Goal: Find specific page/section: Find specific page/section

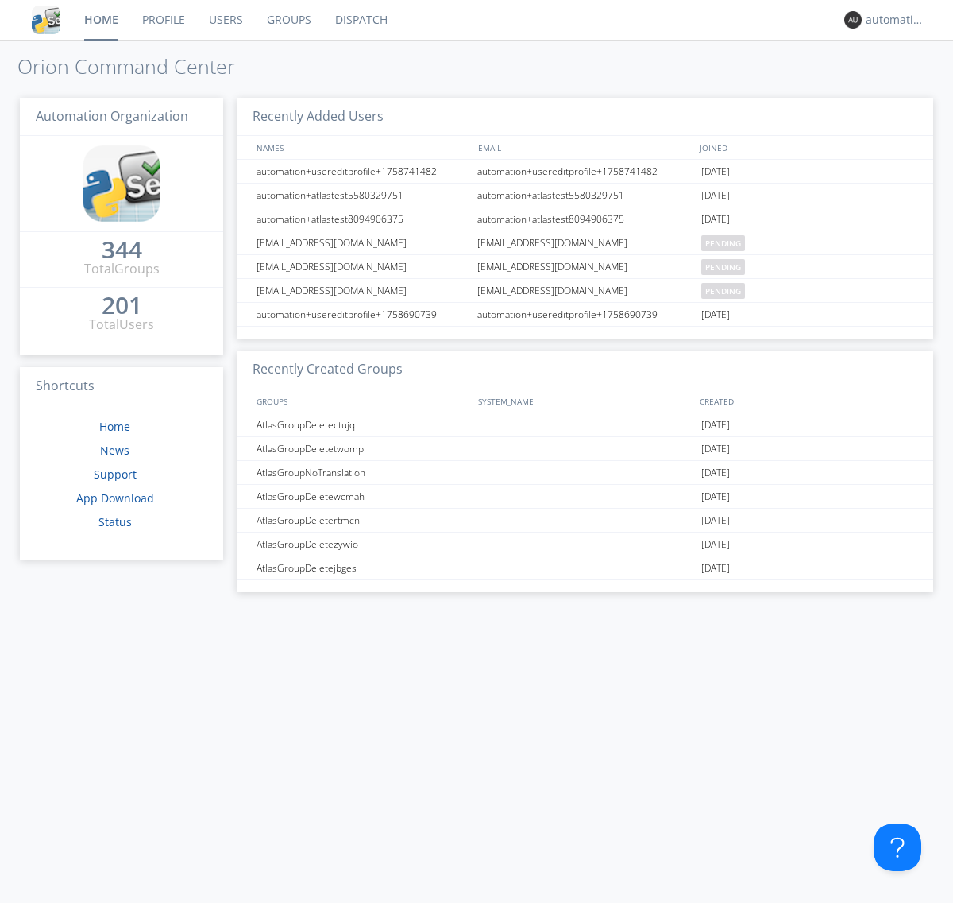
click at [360, 20] on link "Dispatch" at bounding box center [361, 20] width 76 height 40
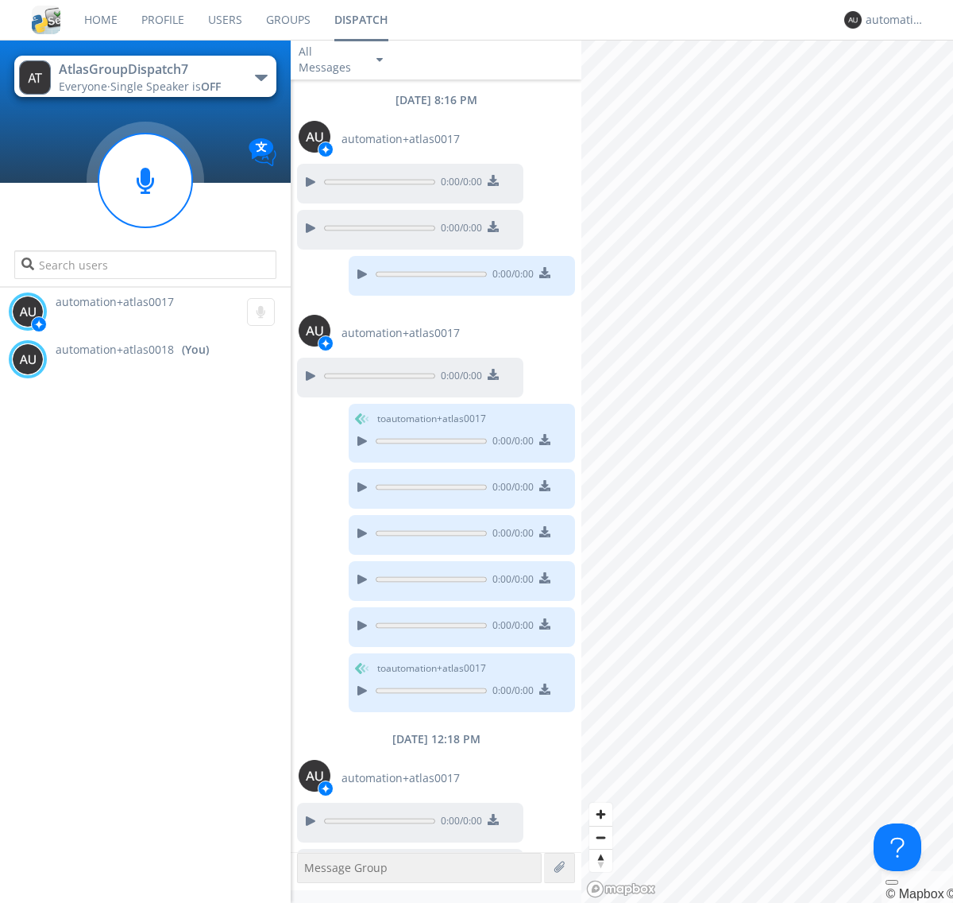
scroll to position [43, 0]
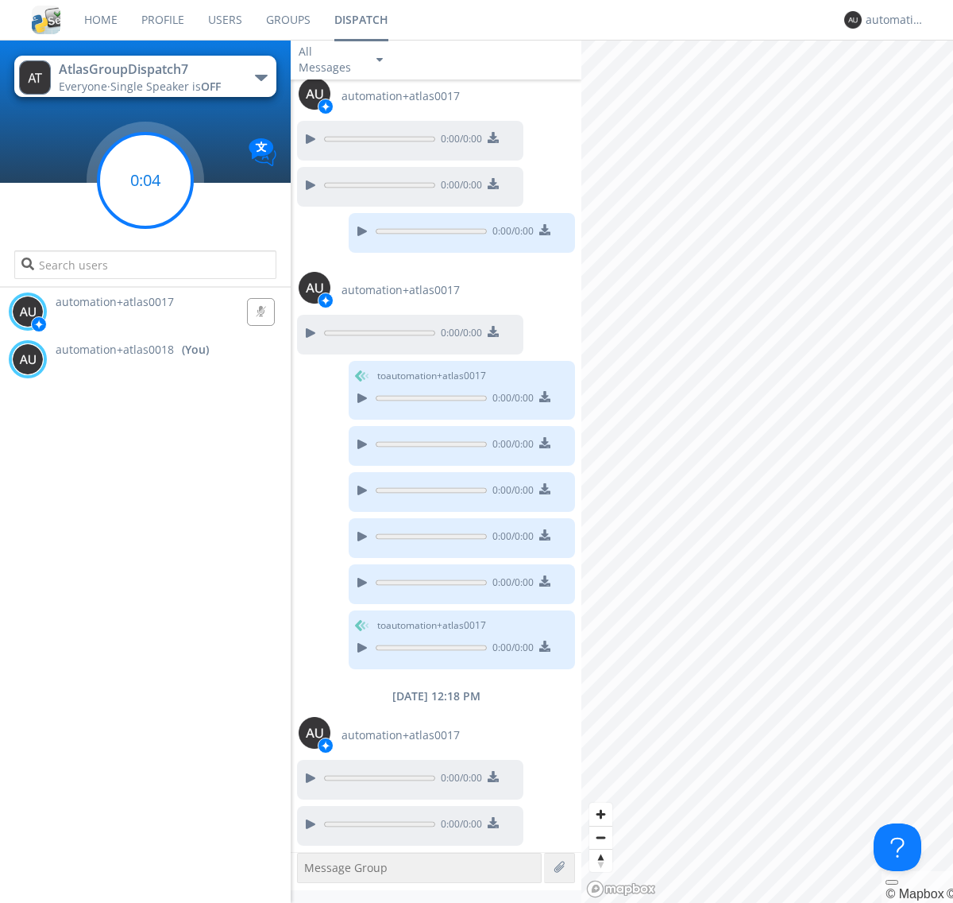
click at [145, 180] on g at bounding box center [146, 180] width 94 height 94
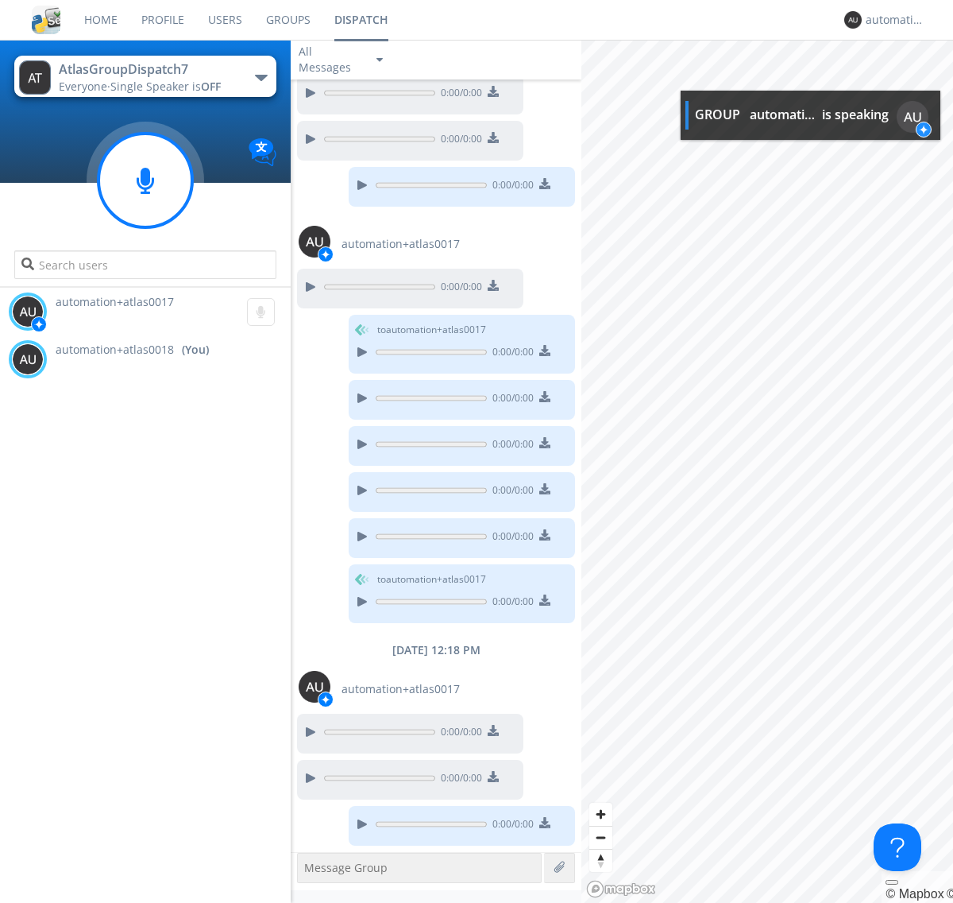
scroll to position [191, 0]
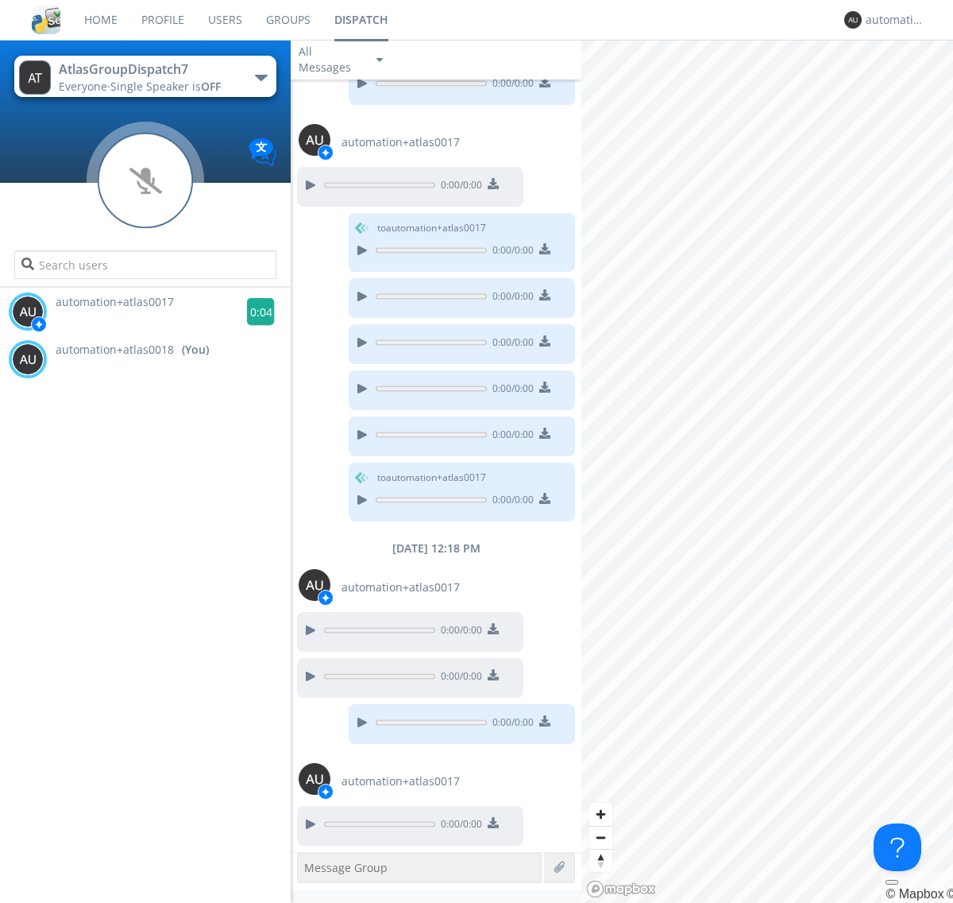
click at [254, 311] on g at bounding box center [261, 312] width 28 height 28
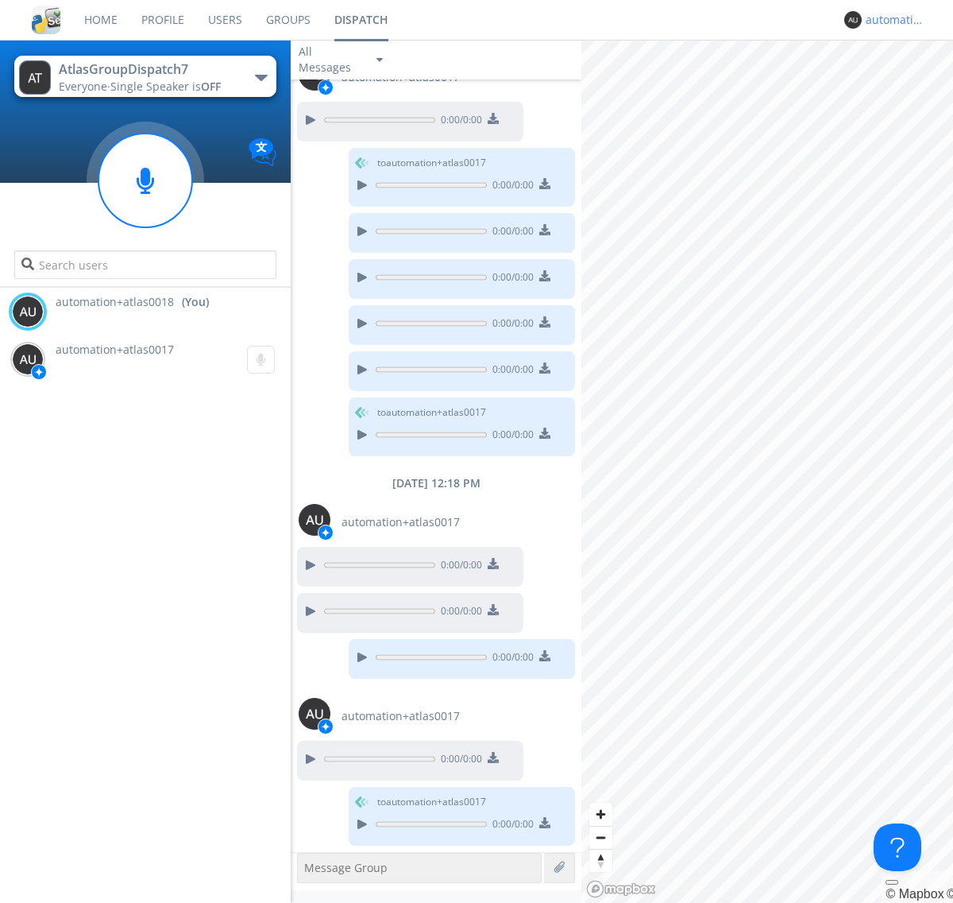
click at [891, 20] on div "automation+atlas0018" at bounding box center [896, 20] width 60 height 16
